Goal: Task Accomplishment & Management: Use online tool/utility

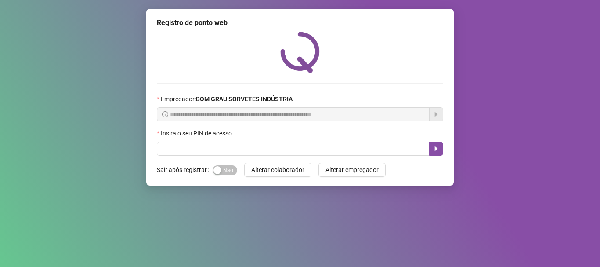
click at [246, 148] on input "text" at bounding box center [293, 148] width 273 height 14
type input "*****"
click at [436, 145] on icon "caret-right" at bounding box center [436, 148] width 7 height 7
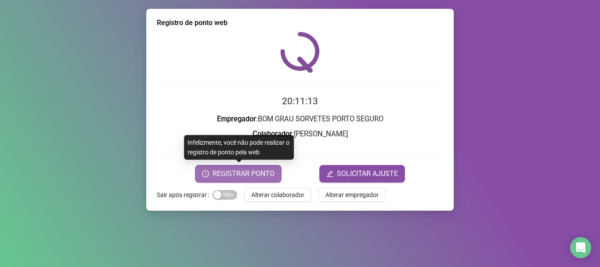
click at [263, 175] on span "REGISTRAR PONTO" at bounding box center [244, 173] width 62 height 11
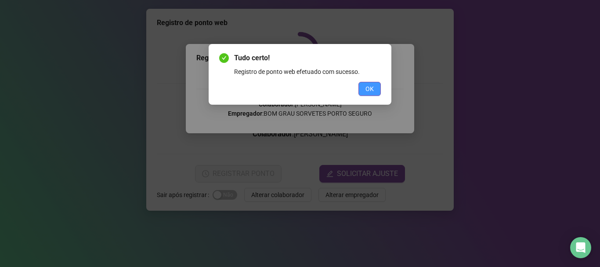
click at [371, 90] on span "OK" at bounding box center [369, 89] width 8 height 10
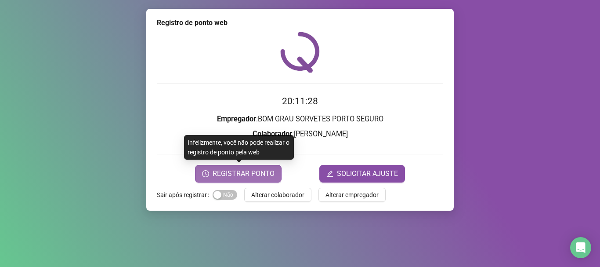
click at [258, 173] on span "REGISTRAR PONTO" at bounding box center [244, 173] width 62 height 11
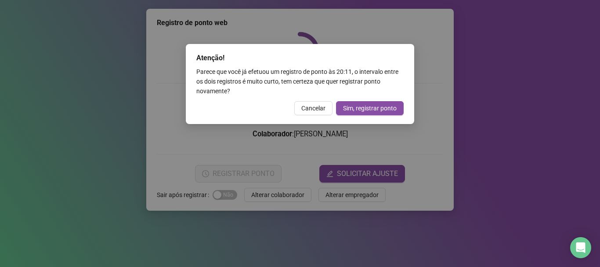
drag, startPoint x: 320, startPoint y: 108, endPoint x: 302, endPoint y: 140, distance: 36.4
click at [319, 109] on span "Cancelar" at bounding box center [313, 108] width 24 height 10
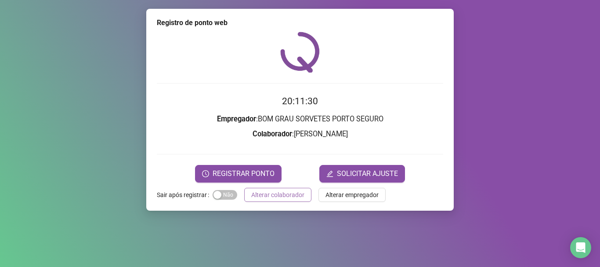
click at [291, 192] on span "Alterar colaborador" at bounding box center [277, 195] width 53 height 10
